Goal: Transaction & Acquisition: Purchase product/service

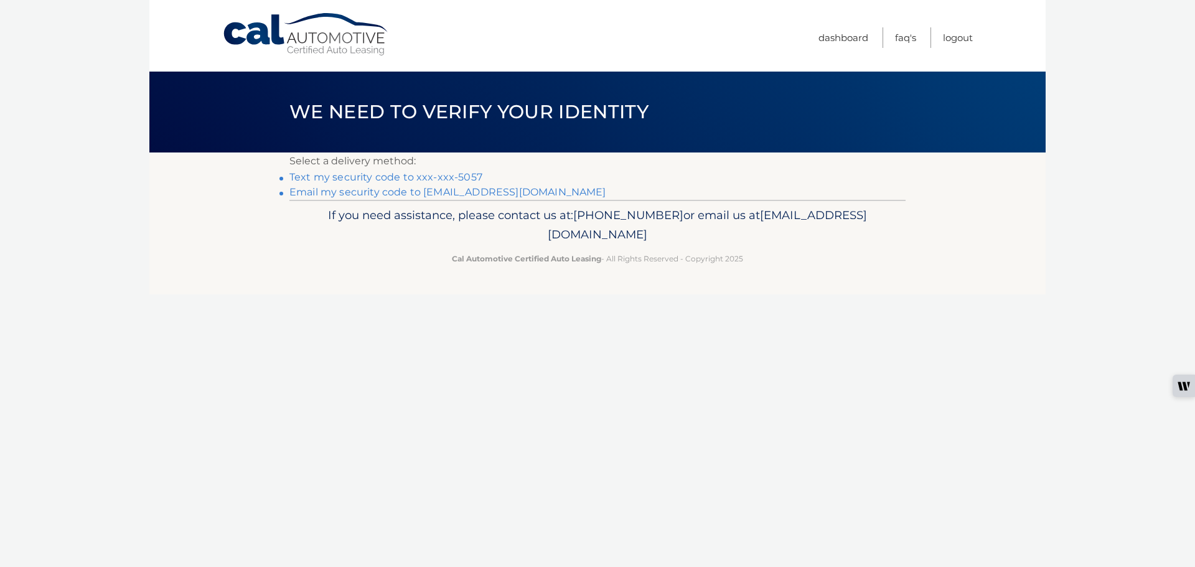
click at [361, 176] on link "Text my security code to xxx-xxx-5057" at bounding box center [385, 177] width 193 height 12
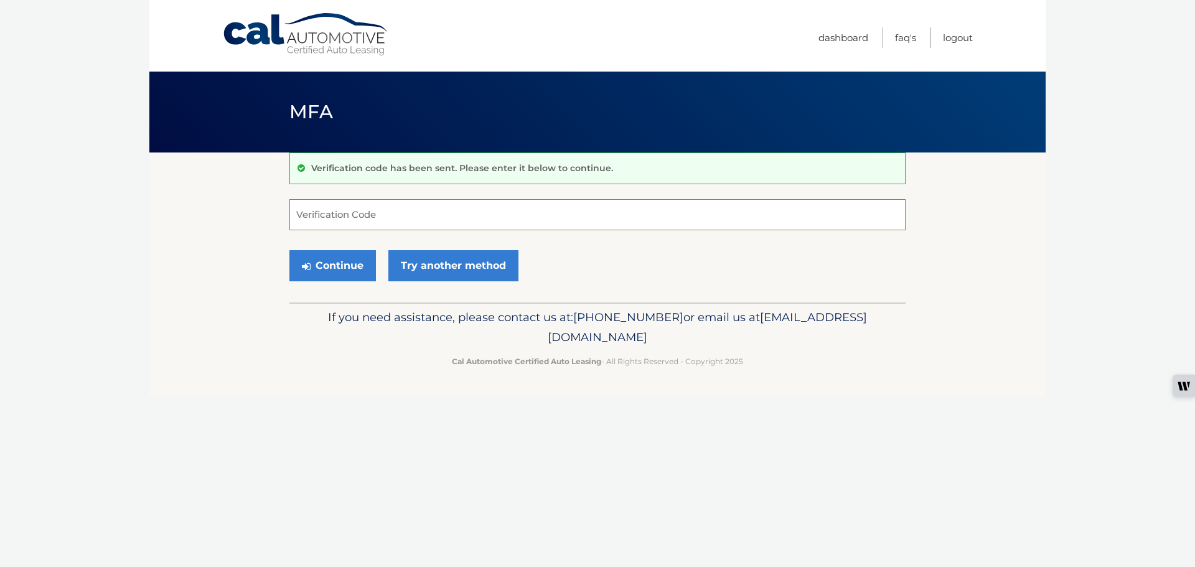
click at [356, 213] on input "Verification Code" at bounding box center [597, 214] width 616 height 31
type input "3"
type input "637859"
click at [330, 262] on button "Continue" at bounding box center [332, 265] width 86 height 31
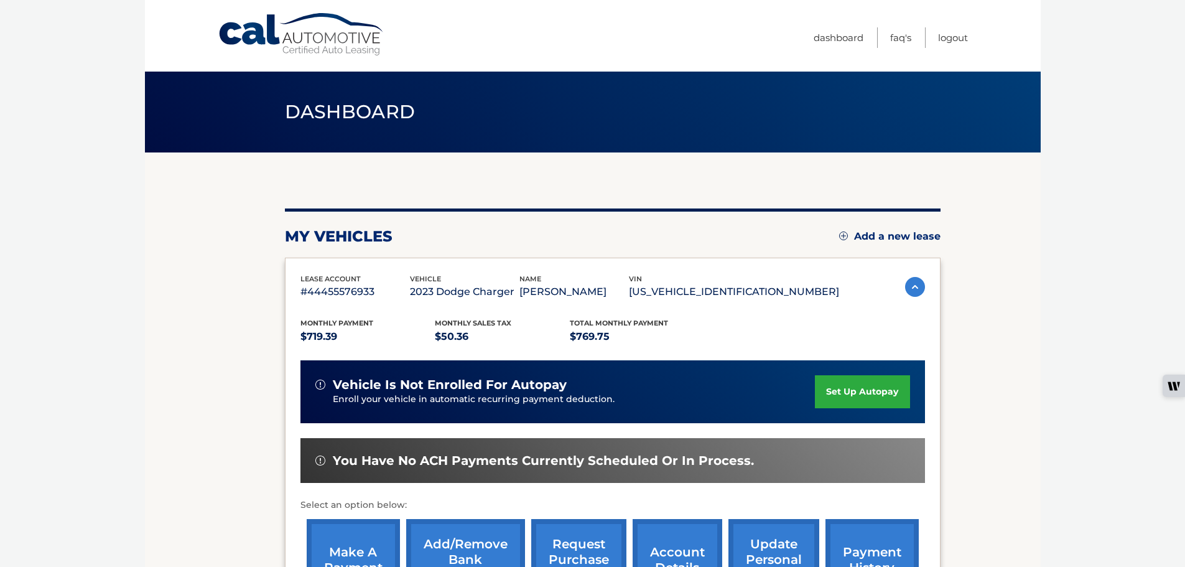
click at [369, 552] on link "make a payment" at bounding box center [353, 560] width 93 height 82
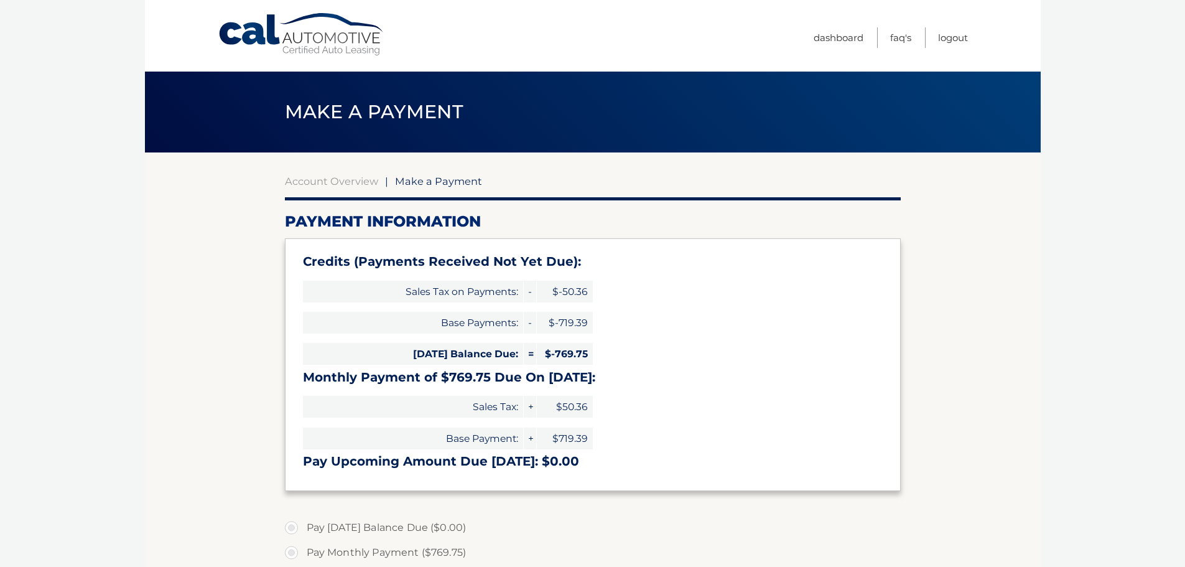
type input "0"
select select "ZGFhZjU2NmMtZjBlYy00YTM4LWI5ZmUtZTNiMWViMDhlODM1"
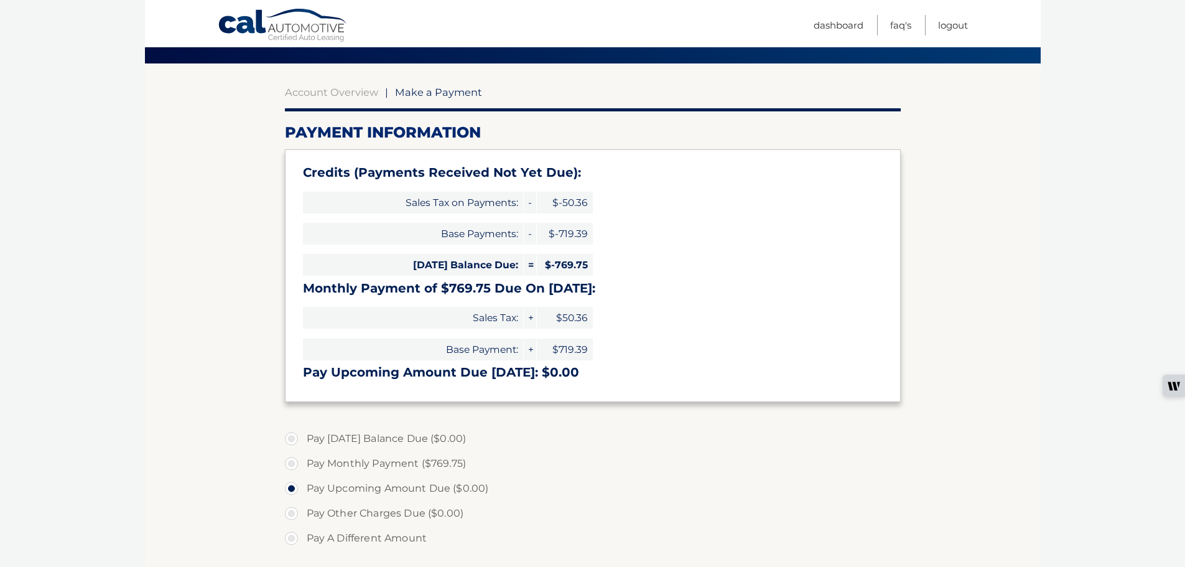
scroll to position [249, 0]
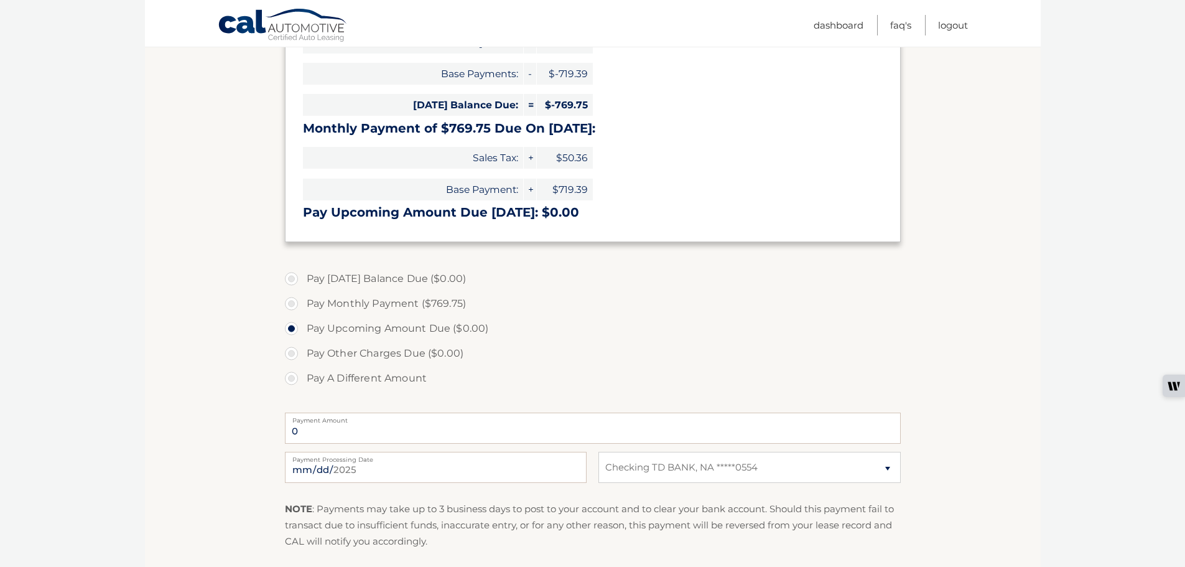
click at [294, 305] on label "Pay Monthly Payment ($769.75)" at bounding box center [593, 303] width 616 height 25
click at [294, 305] on input "Pay Monthly Payment ($769.75)" at bounding box center [296, 301] width 12 height 20
radio input "true"
type input "769.75"
click at [379, 468] on input "2025-09-23" at bounding box center [436, 467] width 302 height 31
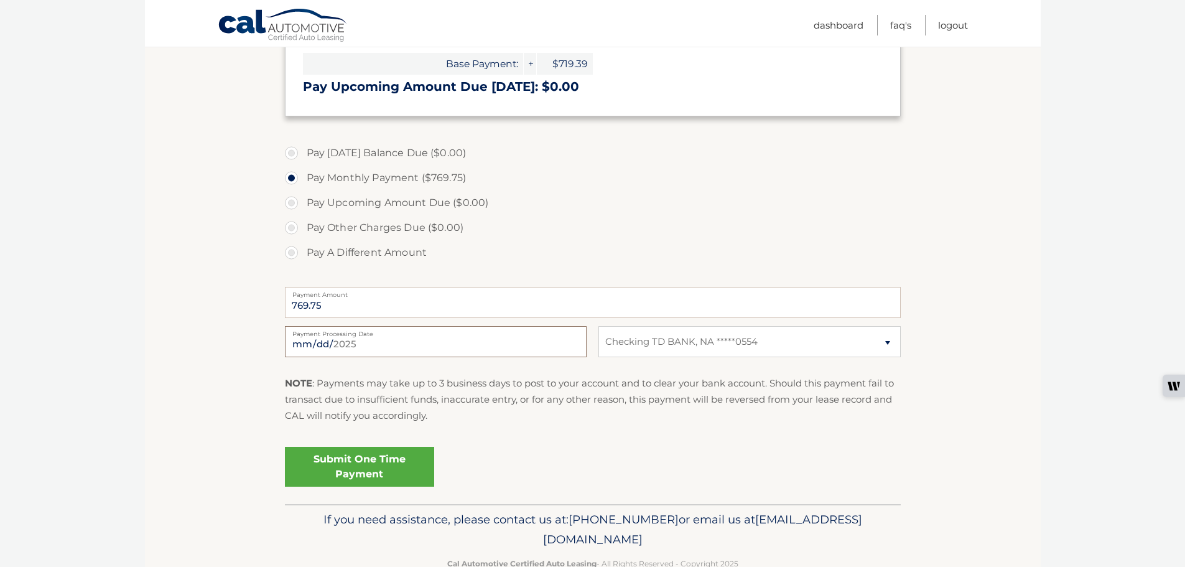
scroll to position [406, 0]
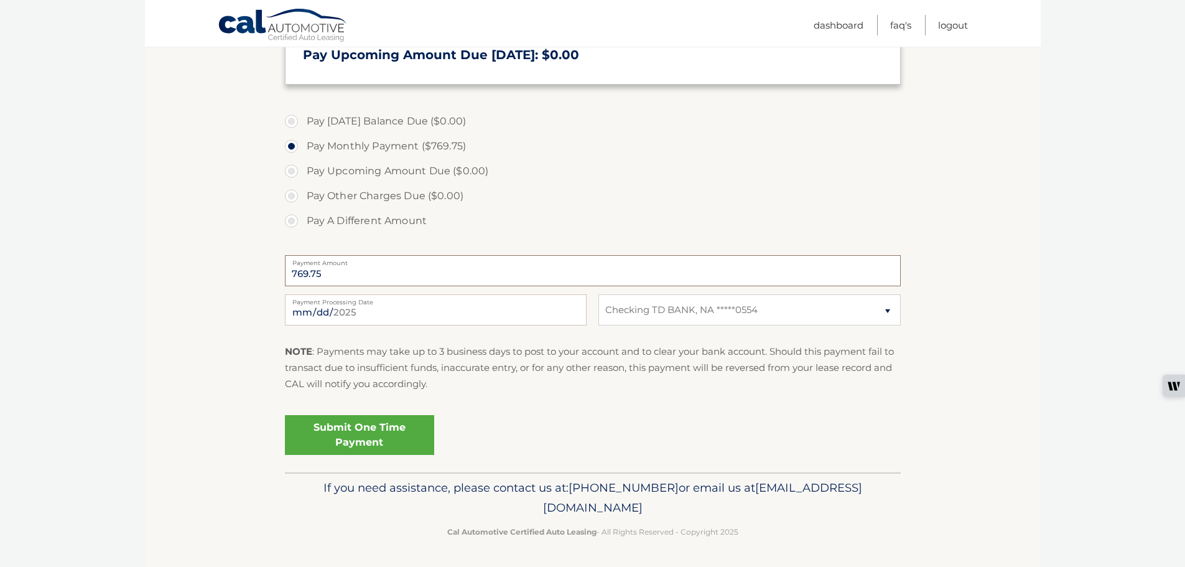
click at [673, 272] on input "769.75" at bounding box center [593, 270] width 616 height 31
click at [519, 304] on label "Payment Processing Date" at bounding box center [436, 299] width 302 height 10
click at [519, 304] on input "2025-09-29" at bounding box center [436, 309] width 302 height 31
click at [527, 317] on input "2025-09-29" at bounding box center [436, 309] width 302 height 31
click at [565, 310] on input "2025-09-29" at bounding box center [436, 309] width 302 height 31
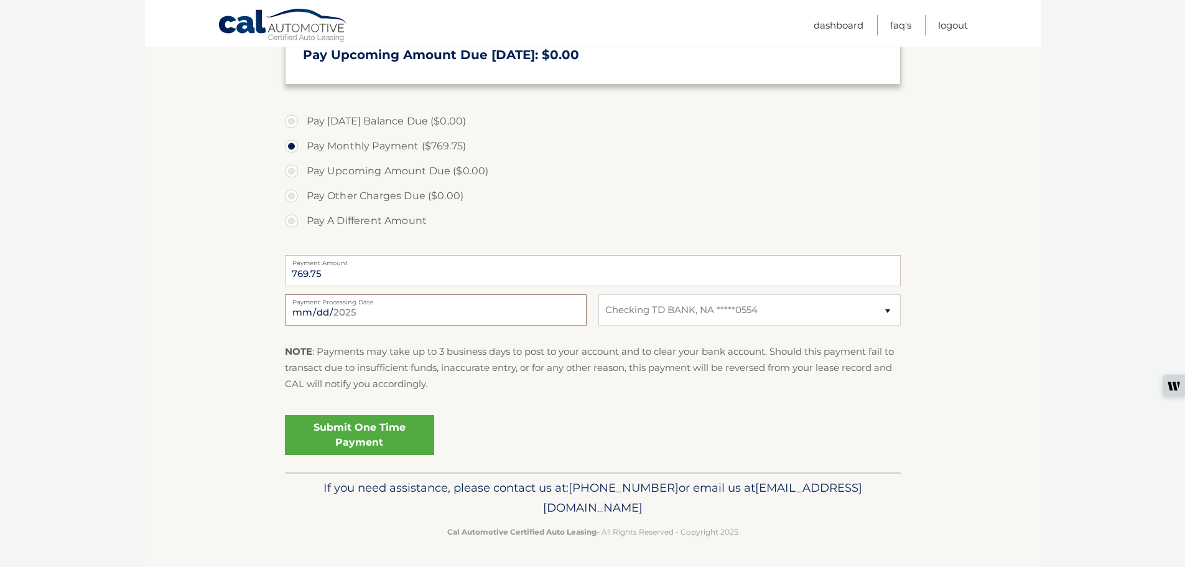
type input "2025-10-03"
click at [380, 435] on link "Submit One Time Payment" at bounding box center [359, 435] width 149 height 40
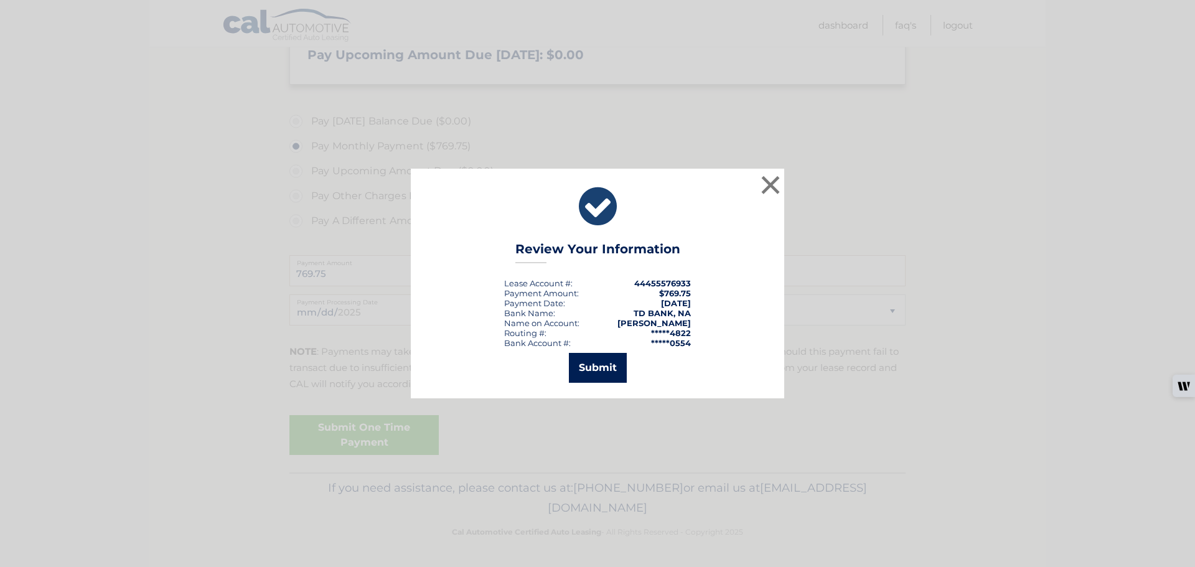
click at [597, 367] on button "Submit" at bounding box center [598, 368] width 58 height 30
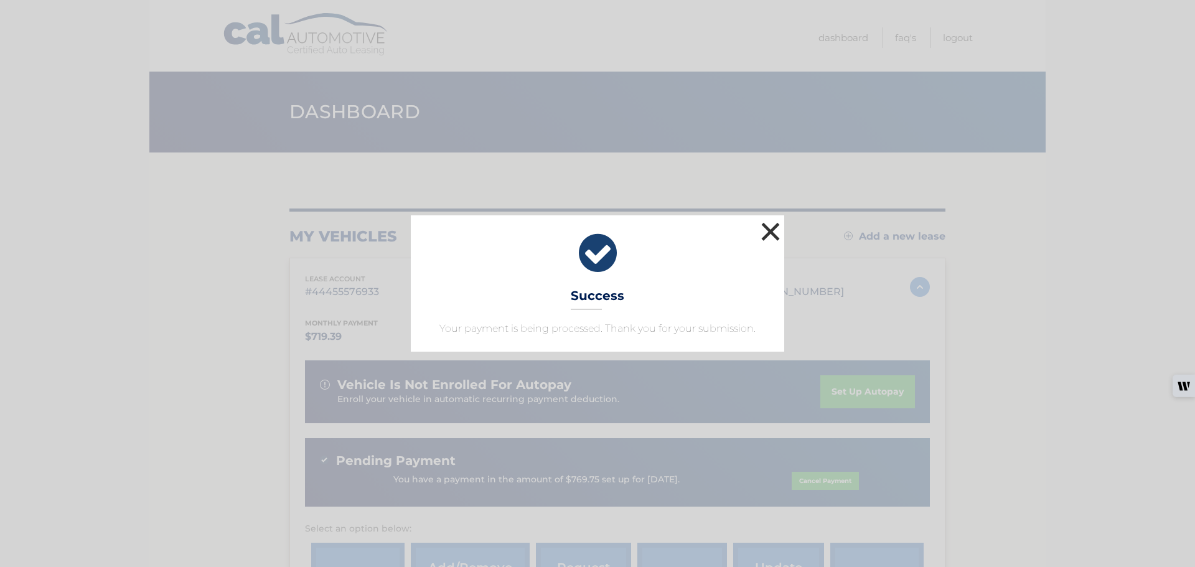
click at [771, 231] on button "×" at bounding box center [770, 231] width 25 height 25
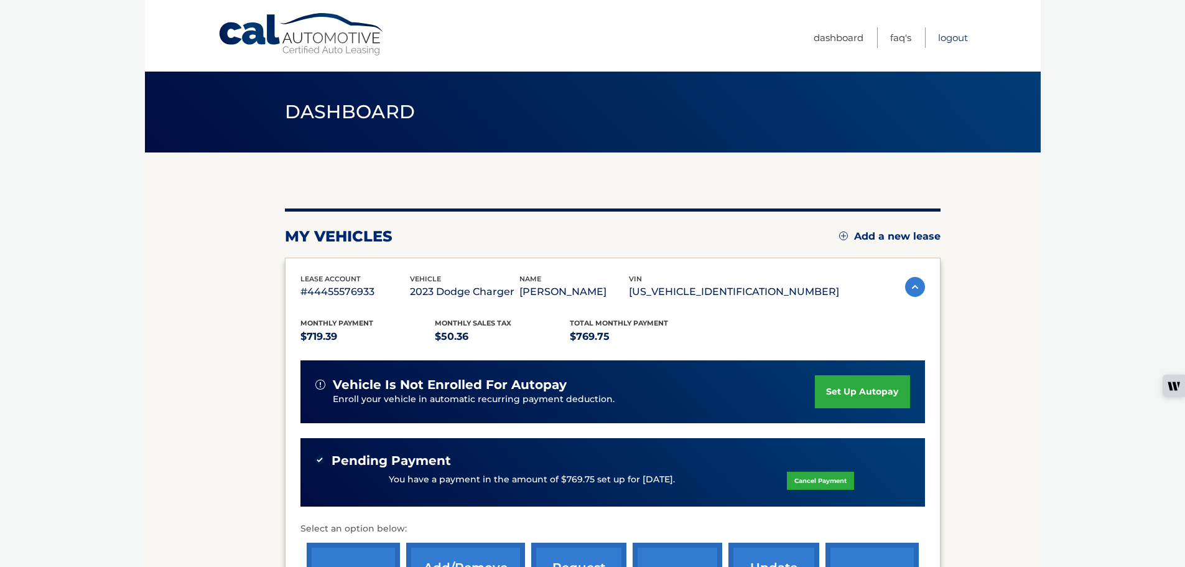
click at [952, 39] on link "Logout" at bounding box center [953, 37] width 30 height 21
